Goal: Find specific page/section: Find specific page/section

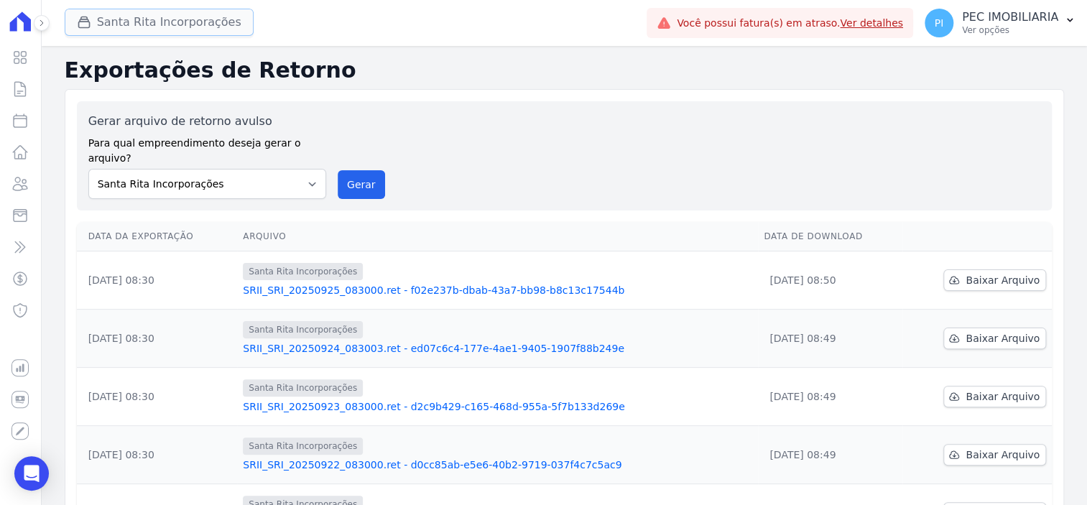
click at [136, 19] on button "Santa Rita Incorporações" at bounding box center [159, 22] width 189 height 27
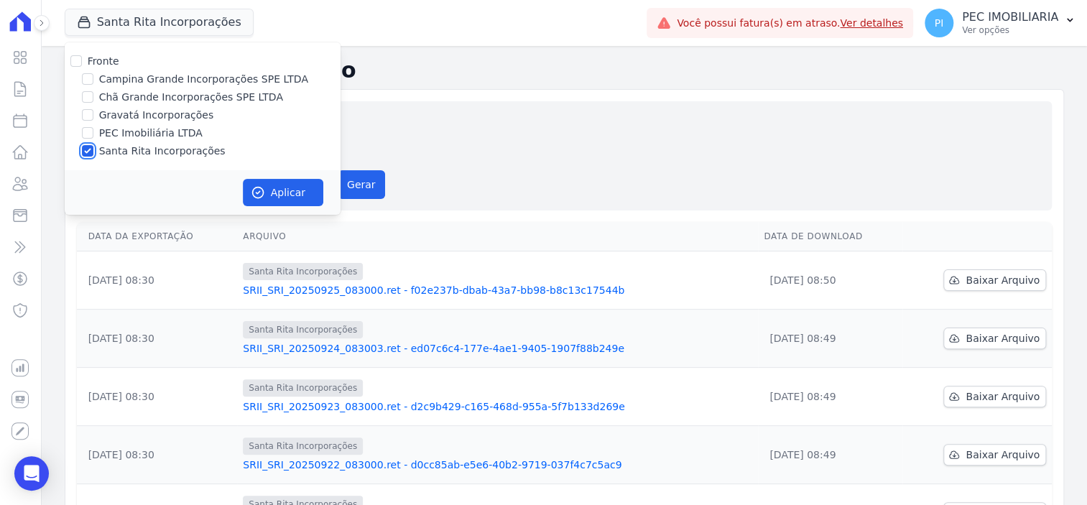
click at [86, 149] on input "Santa Rita Incorporações" at bounding box center [87, 150] width 11 height 11
checkbox input "false"
click at [99, 77] on label "Campina Grande Incorporações SPE LTDA" at bounding box center [203, 79] width 209 height 15
click at [93, 77] on input "Campina Grande Incorporações SPE LTDA" at bounding box center [87, 78] width 11 height 11
checkbox input "true"
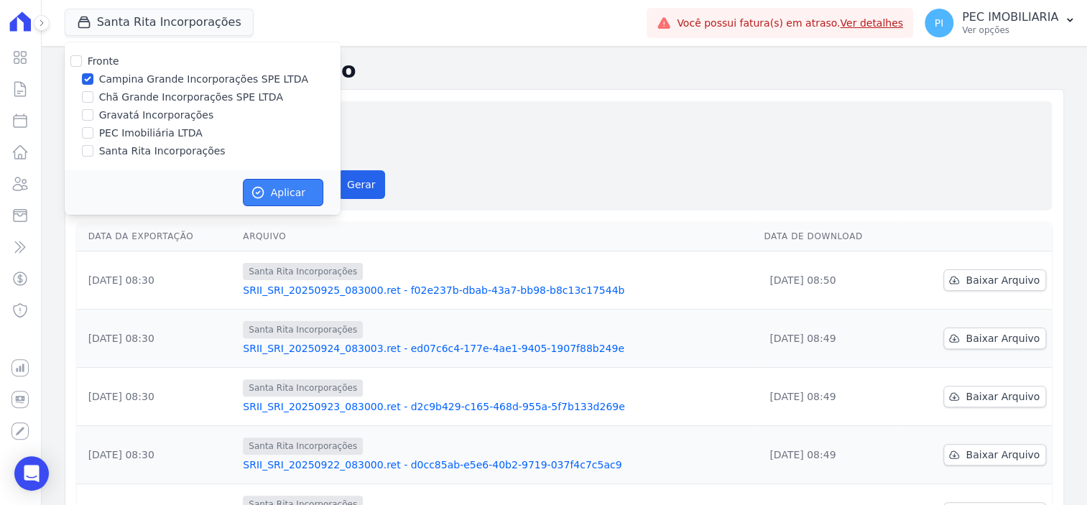
click at [287, 196] on button "Aplicar" at bounding box center [283, 192] width 80 height 27
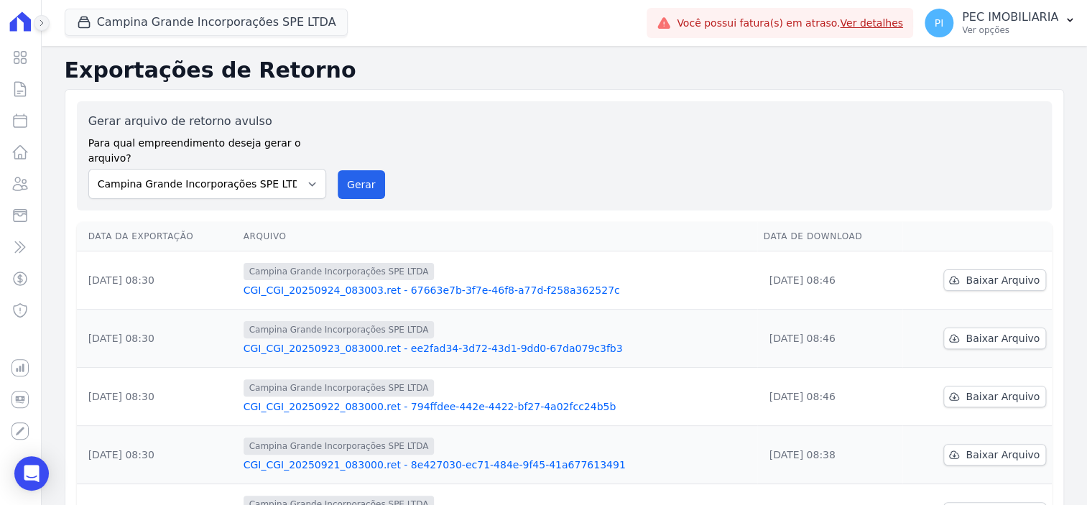
click at [45, 19] on icon at bounding box center [41, 23] width 9 height 9
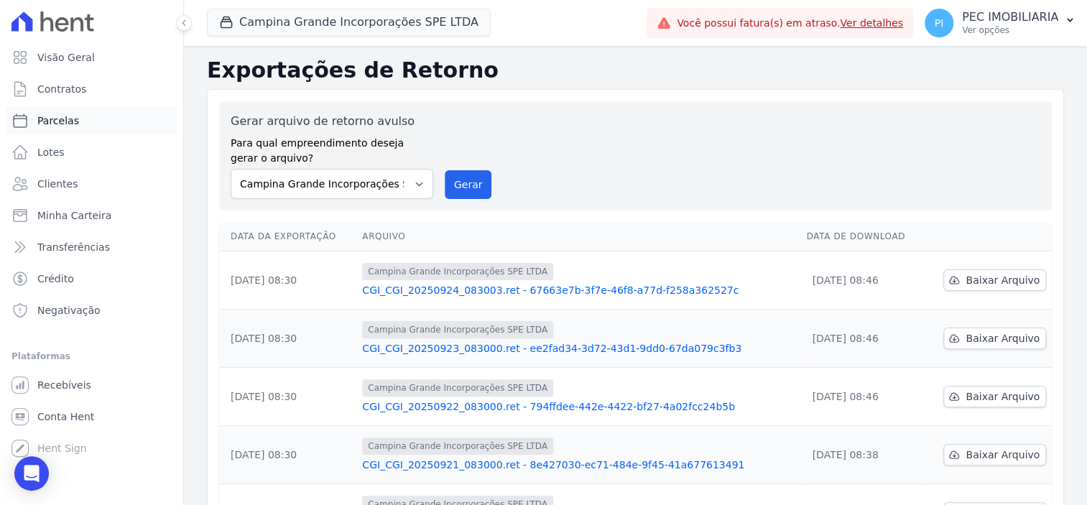
click at [77, 124] on link "Parcelas" at bounding box center [92, 120] width 172 height 29
select select
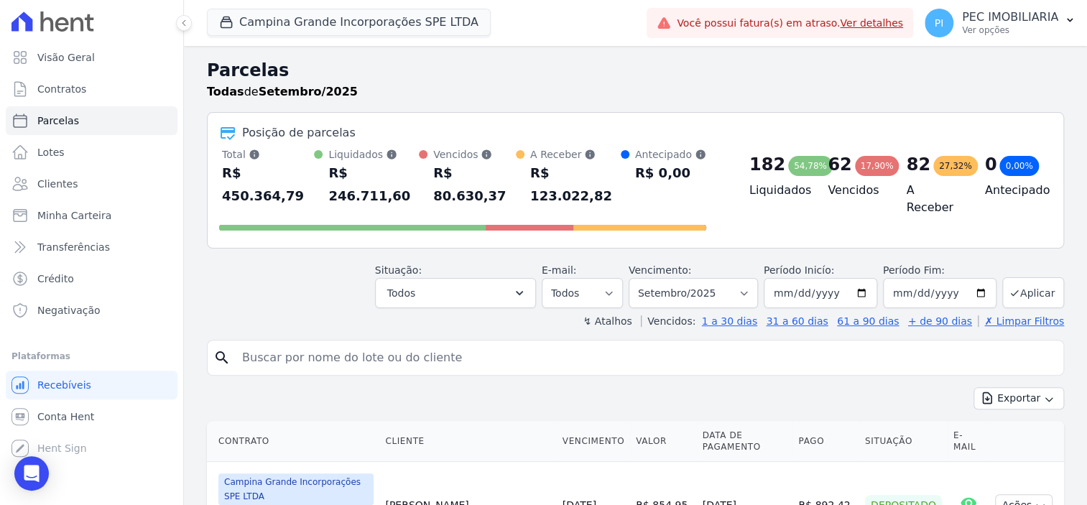
click at [431, 343] on input "search" at bounding box center [645, 357] width 824 height 29
type input "j"
type input "[PERSON_NAME] de [PERSON_NAME]"
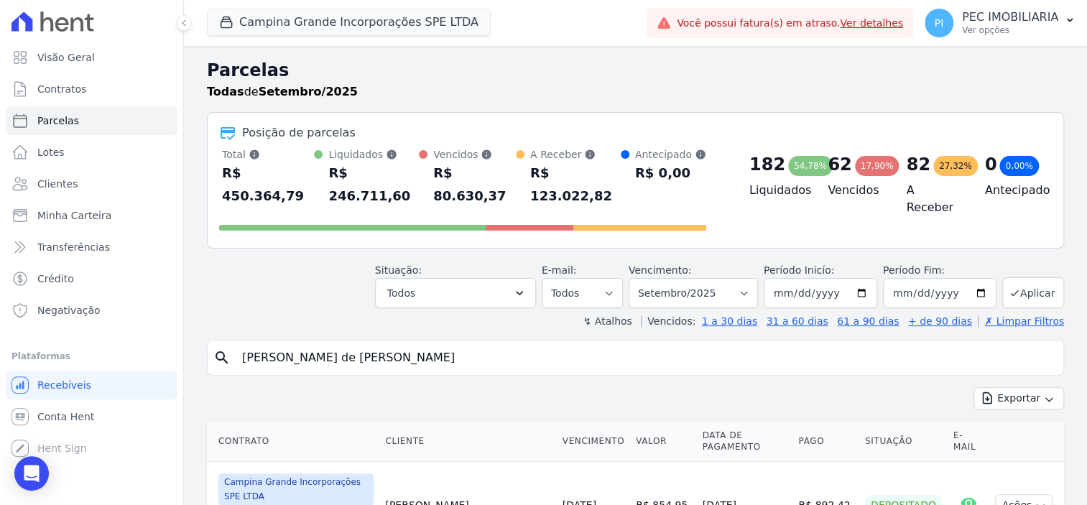
scroll to position [269, 0]
